Goal: Task Accomplishment & Management: Complete application form

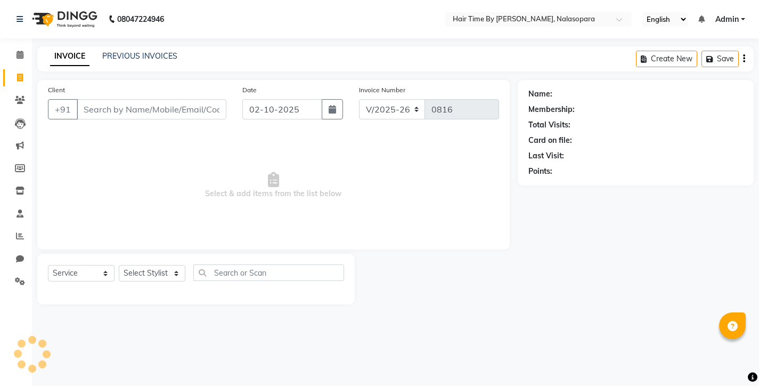
select select "8131"
select select "service"
click at [93, 111] on input "Client" at bounding box center [152, 109] width 150 height 20
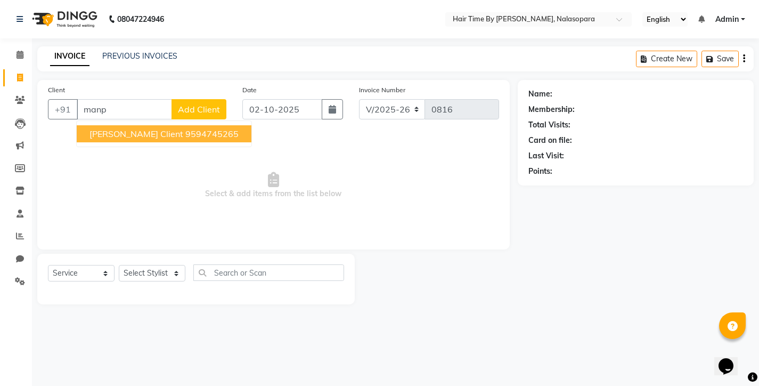
click at [104, 134] on span "[PERSON_NAME] Client" at bounding box center [136, 133] width 94 height 11
type input "9594745265"
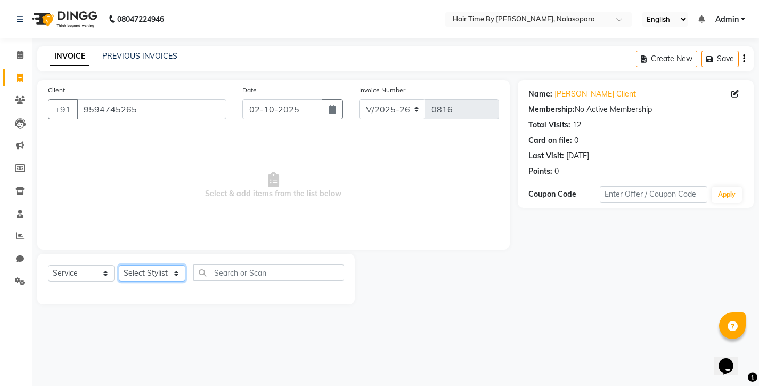
select select "75792"
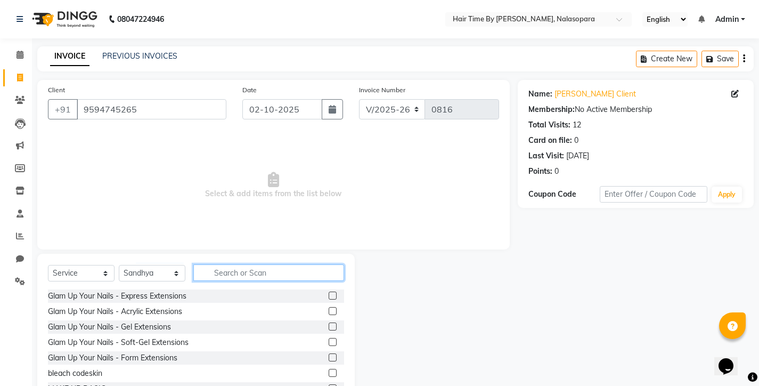
click at [214, 271] on input "text" at bounding box center [268, 272] width 151 height 17
type input "hair wa"
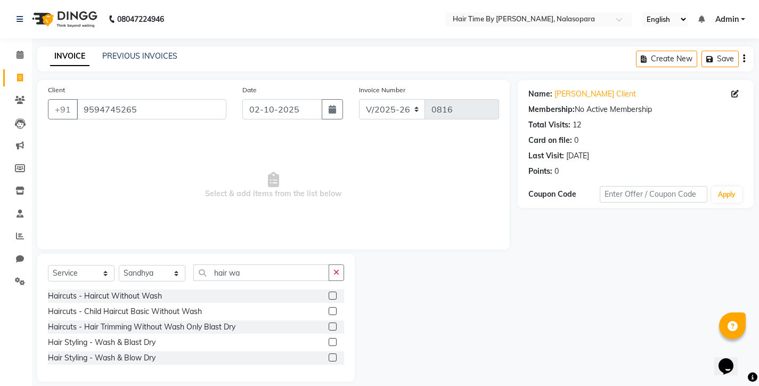
click at [333, 340] on label at bounding box center [333, 342] width 8 height 8
click at [333, 340] on input "checkbox" at bounding box center [332, 342] width 7 height 7
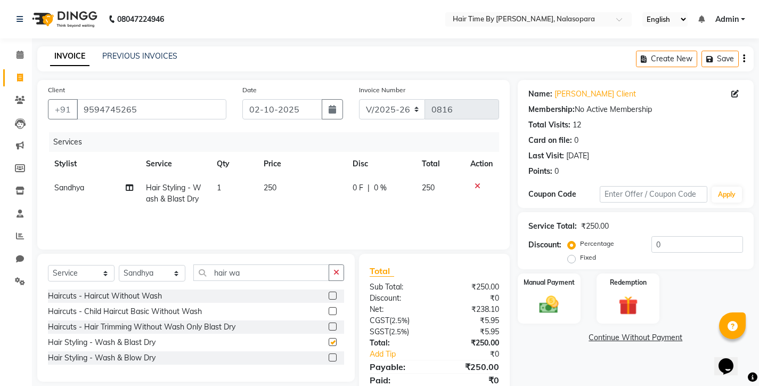
checkbox input "false"
click at [267, 187] on span "250" at bounding box center [270, 188] width 13 height 10
select select "75792"
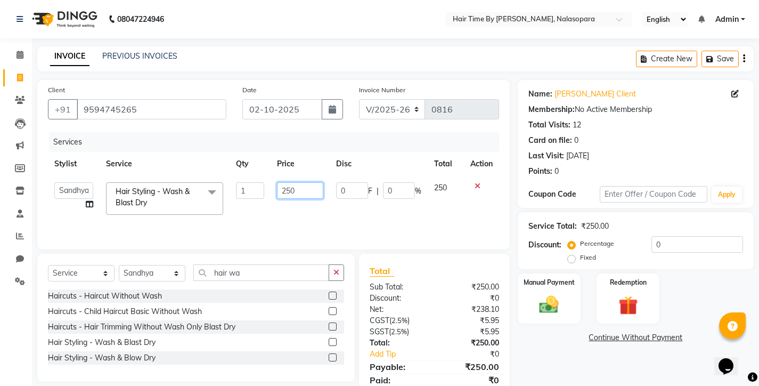
click at [285, 192] on input "250" at bounding box center [300, 190] width 46 height 17
type input "350"
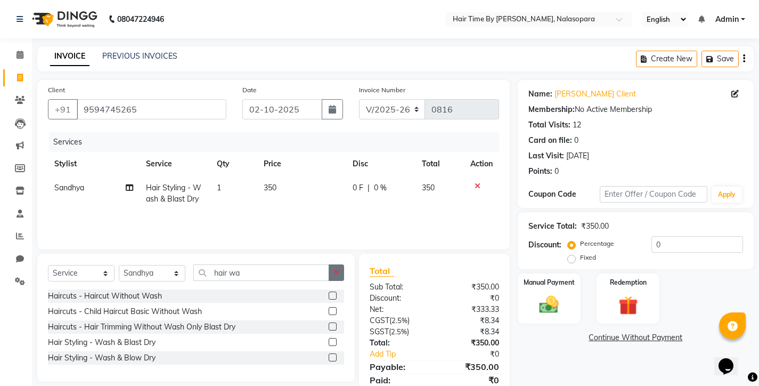
click at [337, 271] on icon "button" at bounding box center [336, 271] width 6 height 7
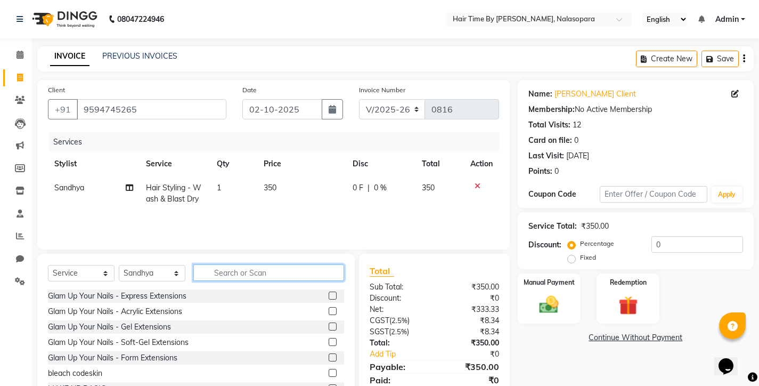
click at [214, 274] on input "text" at bounding box center [268, 272] width 151 height 17
type input "i"
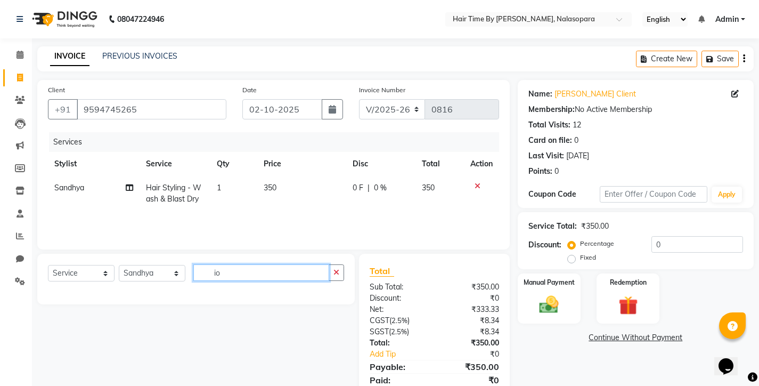
type input "i"
type input "iro"
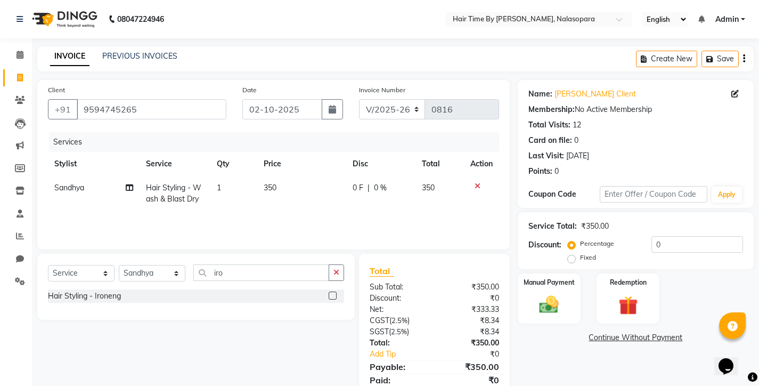
click at [332, 294] on label at bounding box center [333, 295] width 8 height 8
click at [332, 294] on input "checkbox" at bounding box center [332, 295] width 7 height 7
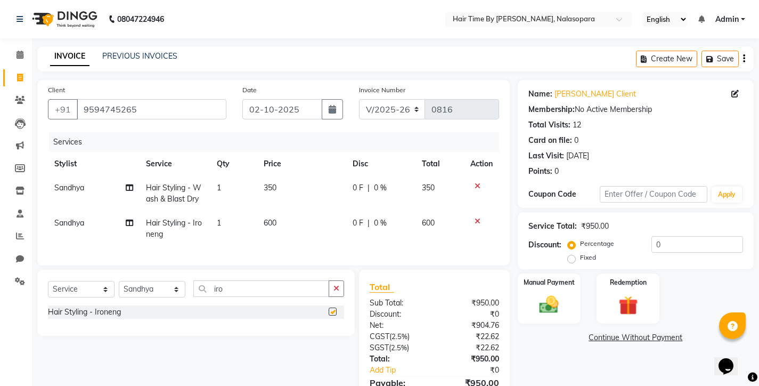
checkbox input "false"
click at [341, 292] on button "button" at bounding box center [336, 288] width 15 height 17
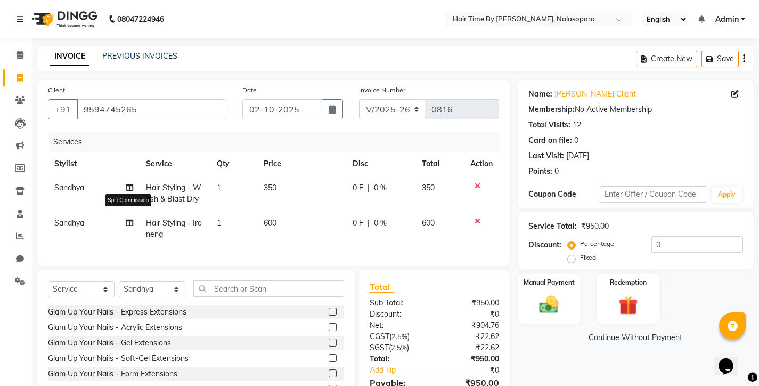
click at [131, 221] on icon at bounding box center [129, 222] width 7 height 7
select select "75792"
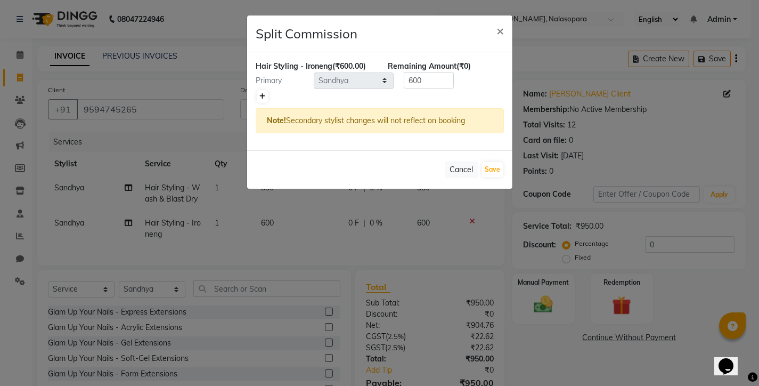
click at [264, 94] on icon at bounding box center [262, 96] width 6 height 6
type input "300"
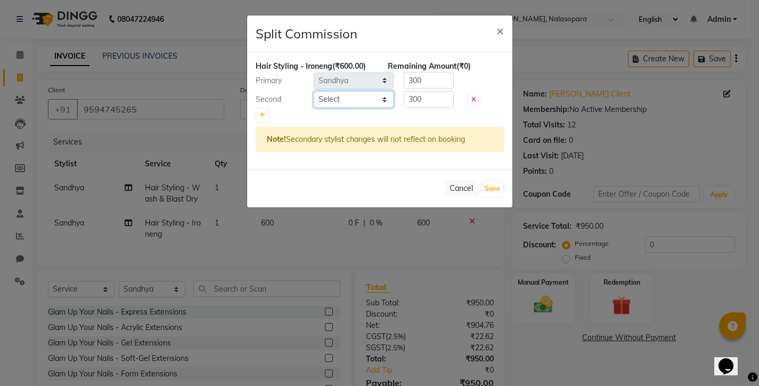
select select "92590"
click at [487, 184] on button "Save" at bounding box center [492, 188] width 21 height 15
select select "Select"
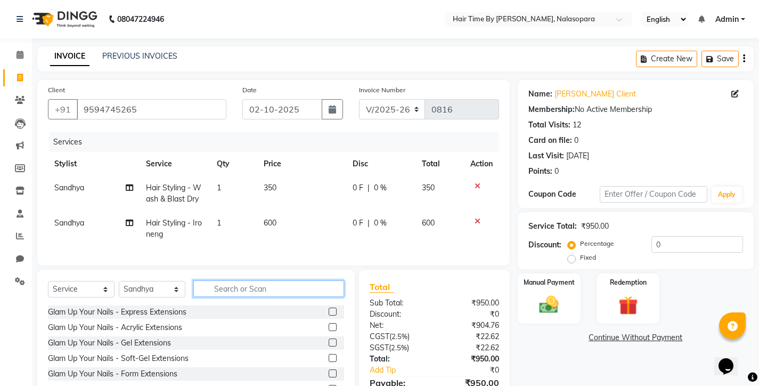
click at [211, 297] on input "text" at bounding box center [268, 288] width 151 height 17
type input "r"
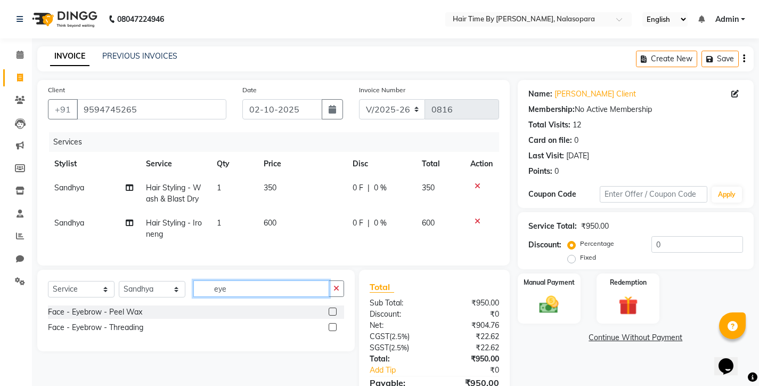
type input "eye"
click at [333, 331] on label at bounding box center [333, 327] width 8 height 8
click at [333, 331] on input "checkbox" at bounding box center [332, 327] width 7 height 7
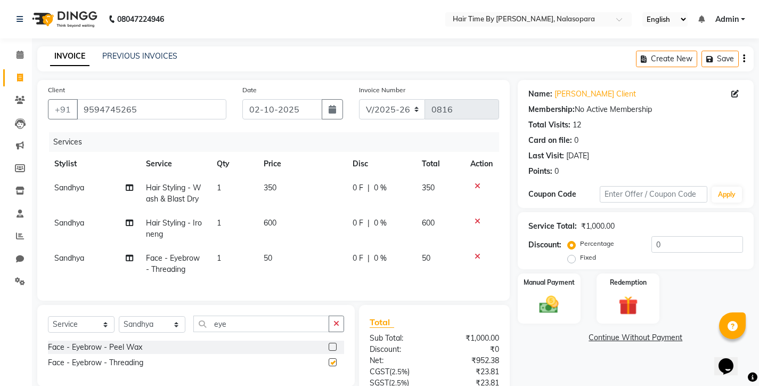
checkbox input "false"
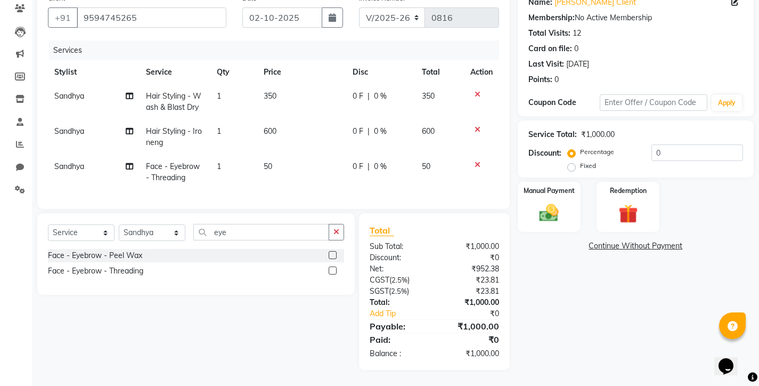
scroll to position [100, 0]
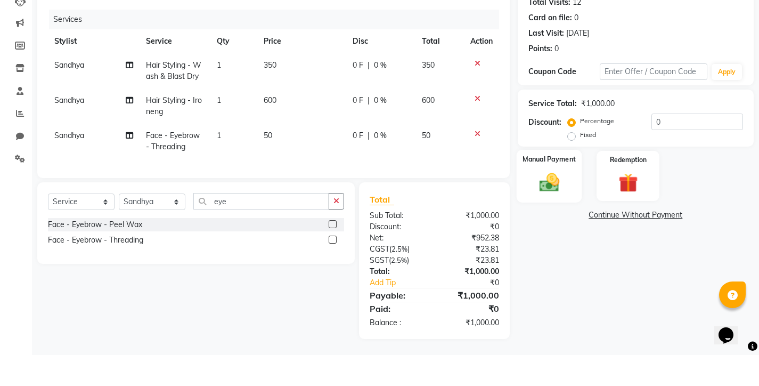
click at [565, 181] on div "Manual Payment" at bounding box center [548, 207] width 65 height 53
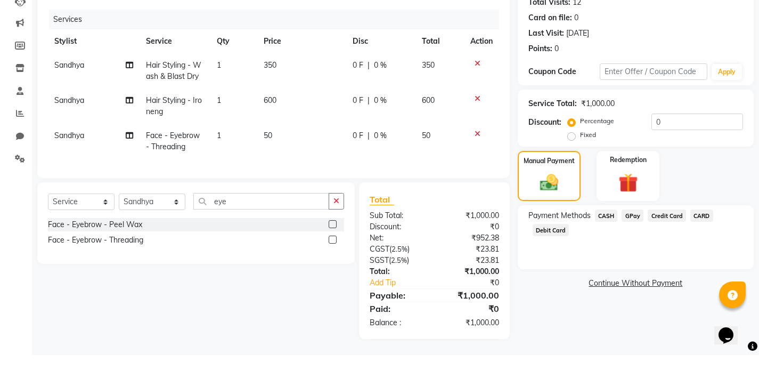
click at [607, 240] on span "CASH" at bounding box center [606, 246] width 23 height 12
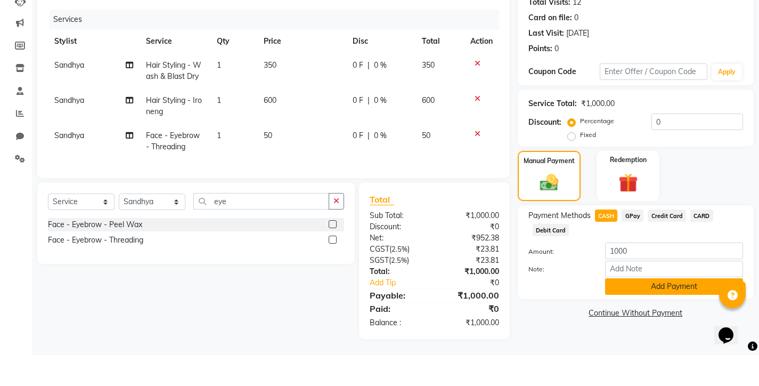
click at [635, 309] on button "Add Payment" at bounding box center [674, 317] width 138 height 17
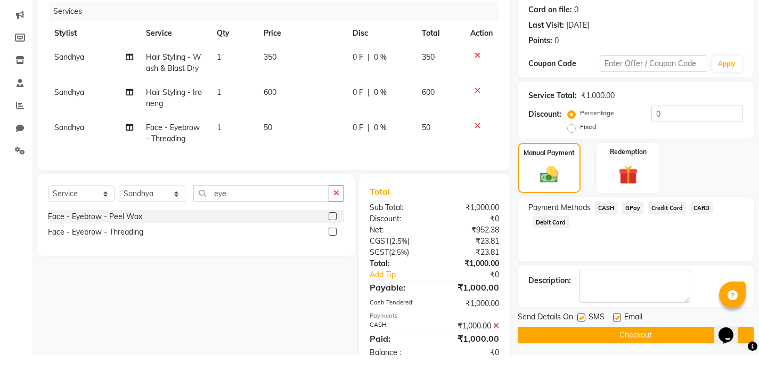
scroll to position [130, 0]
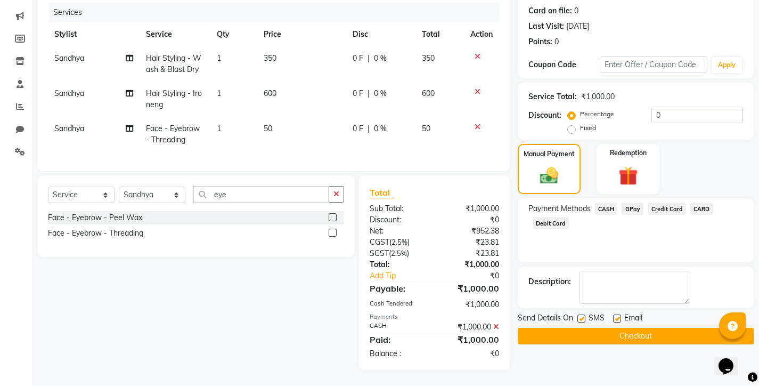
click at [618, 333] on button "Checkout" at bounding box center [636, 335] width 236 height 17
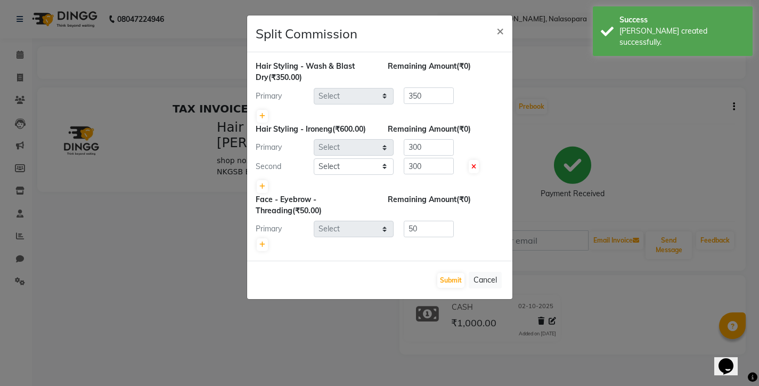
select select "75792"
select select "92590"
select select "75792"
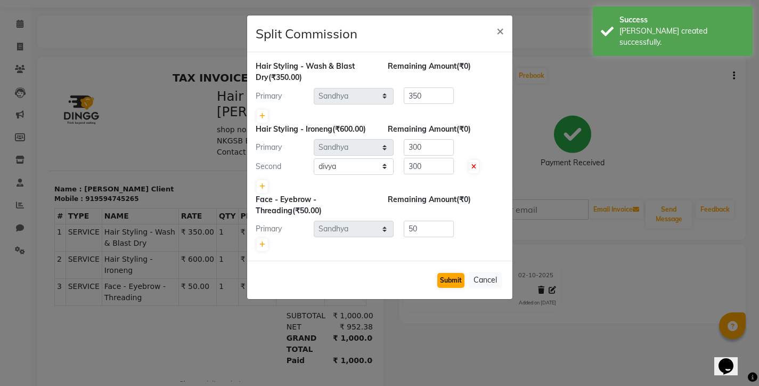
click at [447, 281] on button "Submit" at bounding box center [450, 280] width 27 height 15
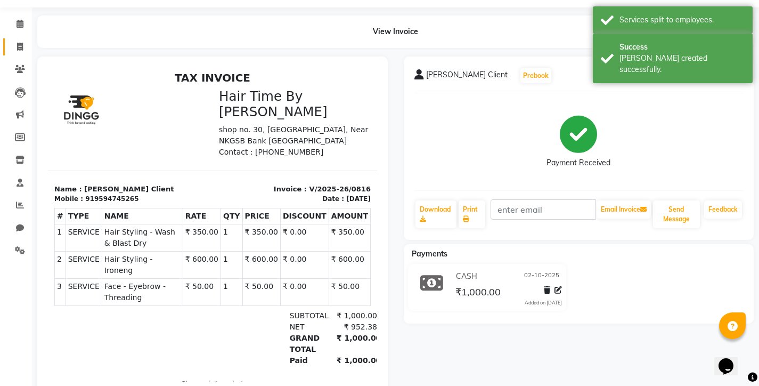
click at [19, 46] on icon at bounding box center [20, 47] width 6 height 8
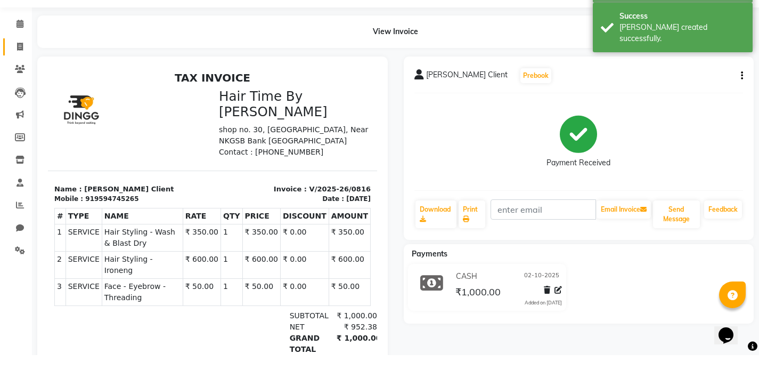
select select "8131"
select select "service"
